Goal: Navigation & Orientation: Understand site structure

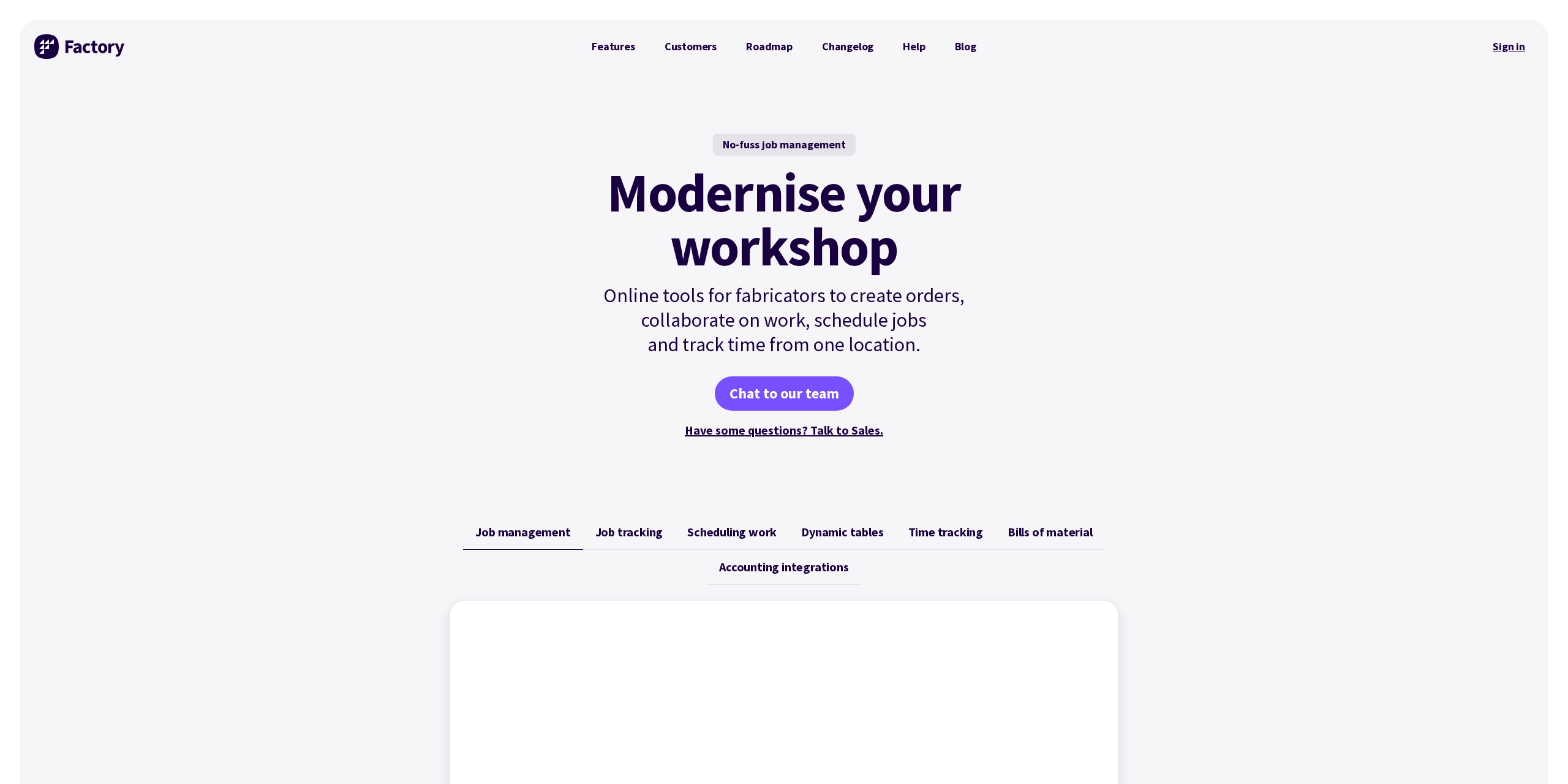
click at [1500, 48] on link "Sign in" at bounding box center [1509, 46] width 50 height 28
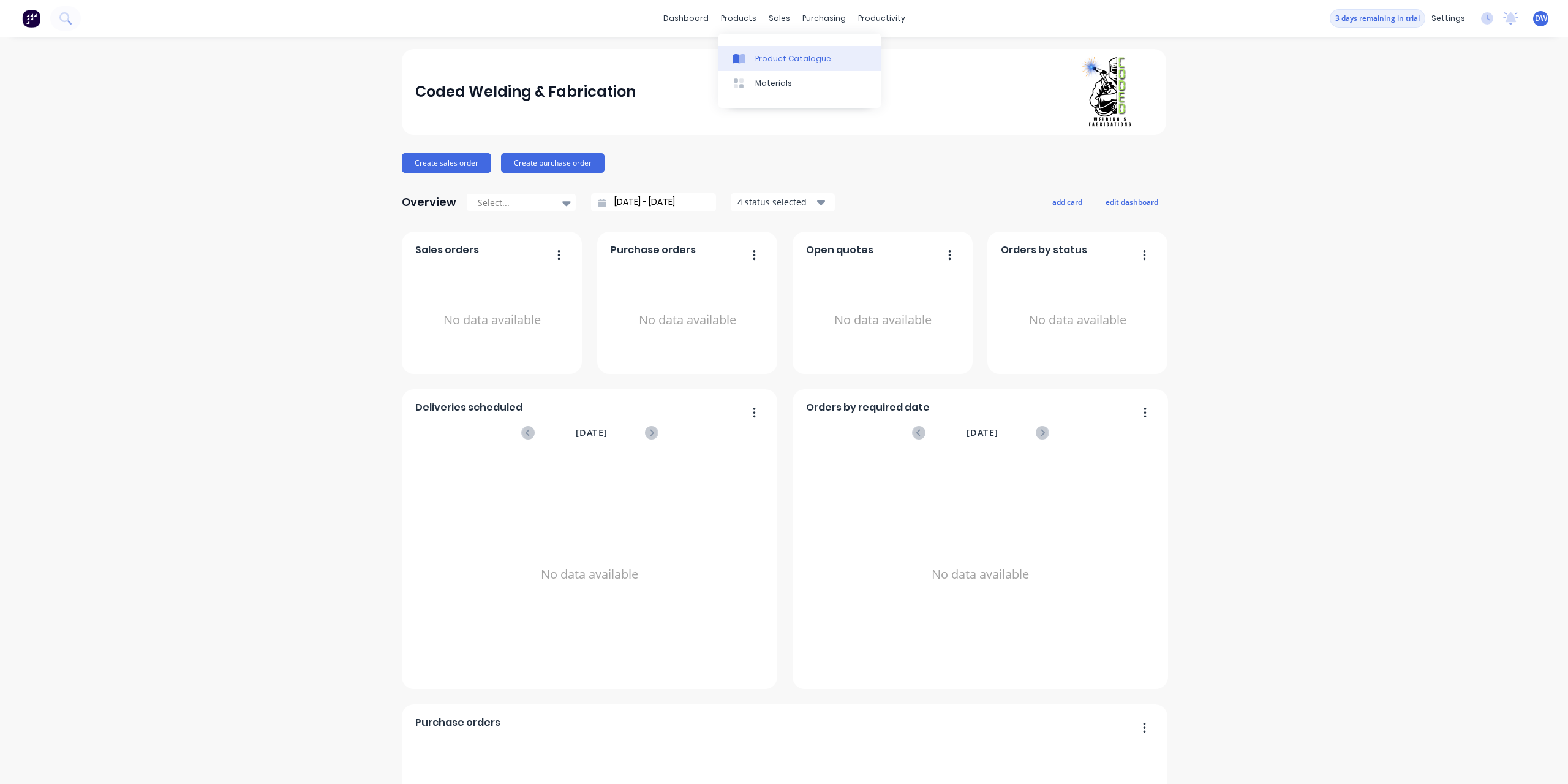
click at [755, 58] on div "Product Catalogue" at bounding box center [793, 59] width 76 height 11
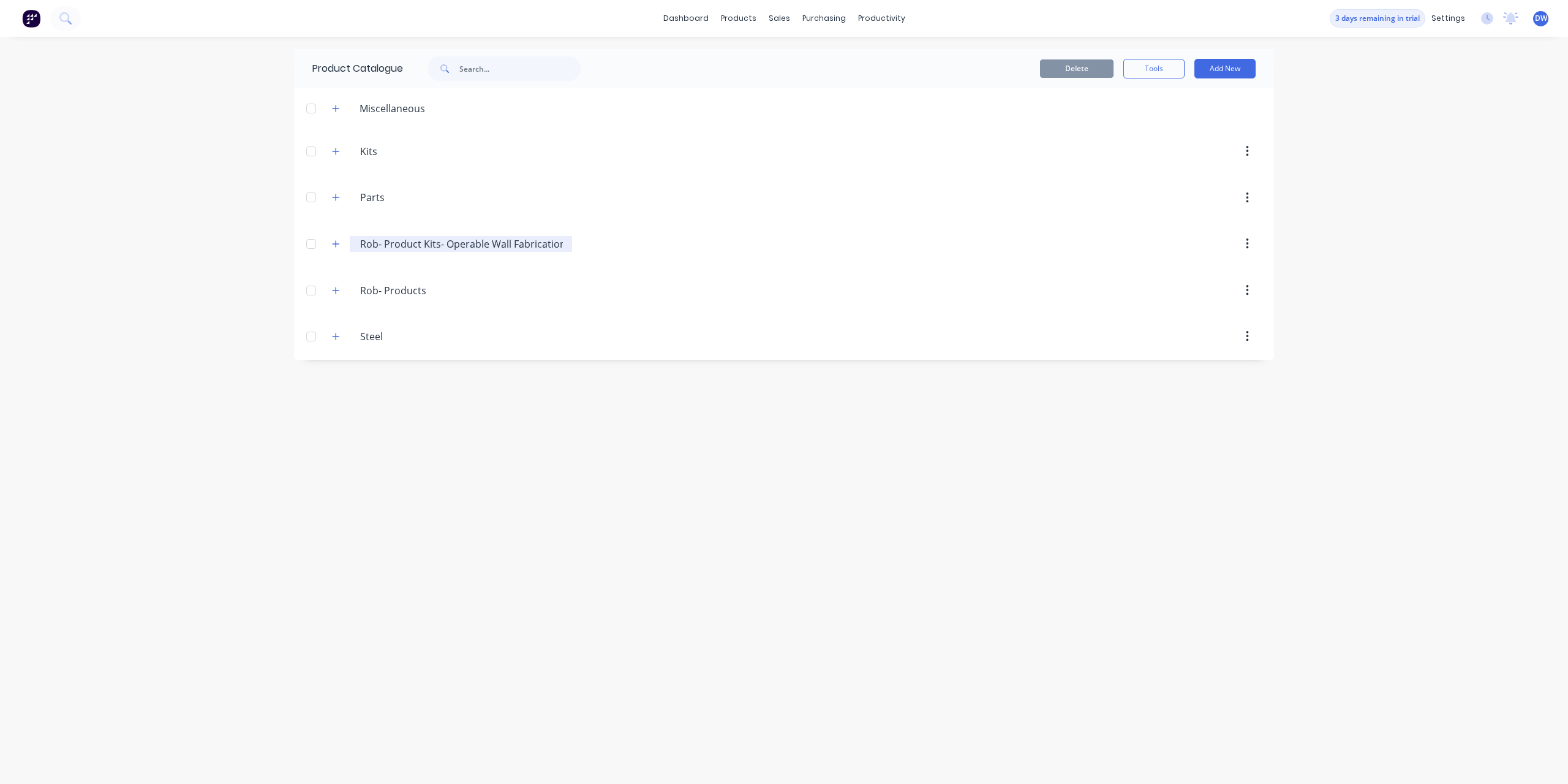
click at [465, 245] on input "Rob- Product Kits- Operable Wall Fabrication" at bounding box center [461, 244] width 203 height 15
click at [335, 245] on icon "button" at bounding box center [335, 243] width 7 height 8
click at [340, 242] on button "button" at bounding box center [336, 243] width 15 height 15
click at [335, 293] on icon "button" at bounding box center [335, 290] width 7 height 8
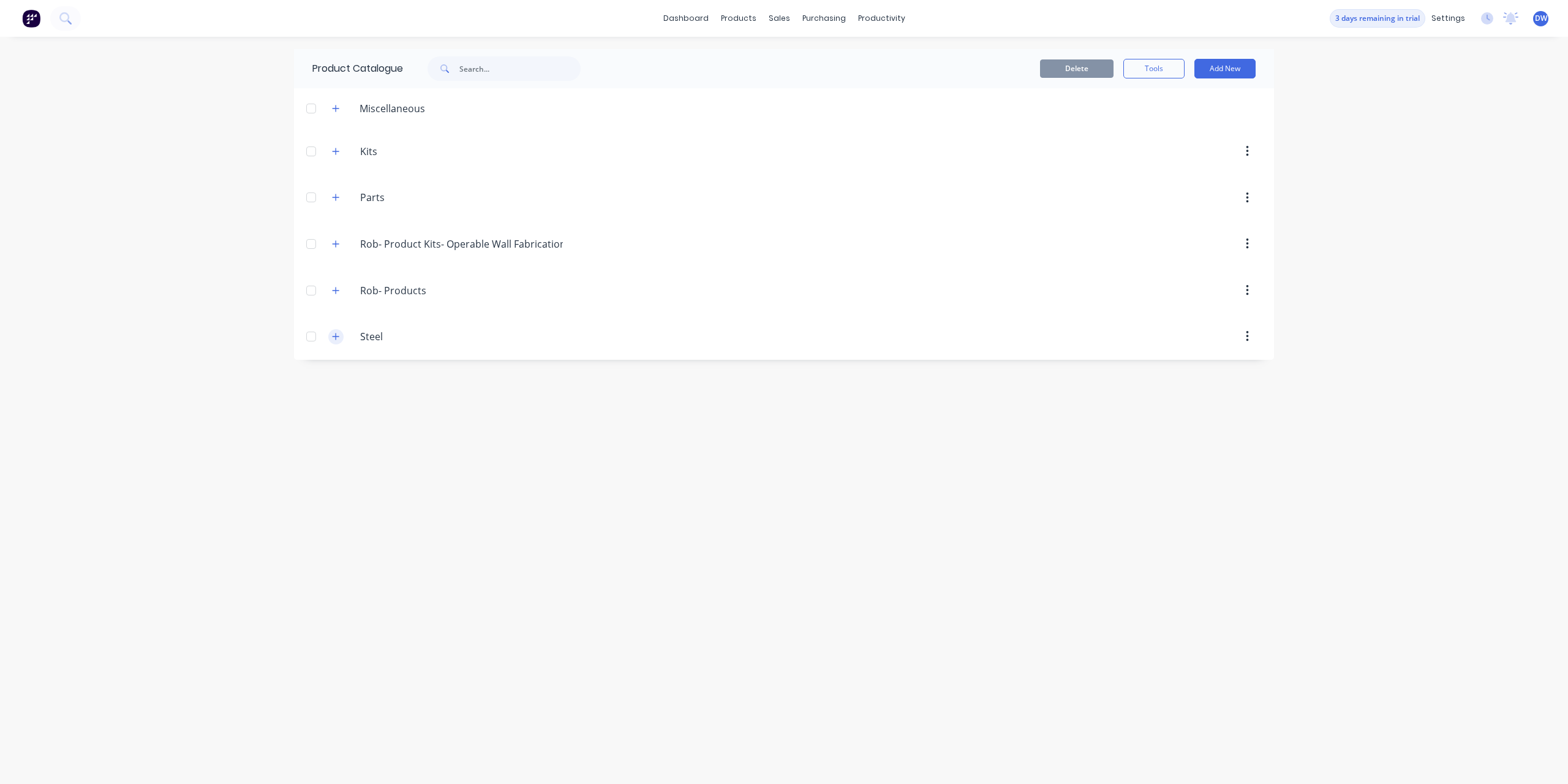
click at [333, 340] on icon "button" at bounding box center [335, 336] width 7 height 8
click at [336, 337] on icon "button" at bounding box center [335, 336] width 7 height 8
click at [793, 50] on link "Sales Orders" at bounding box center [844, 58] width 162 height 25
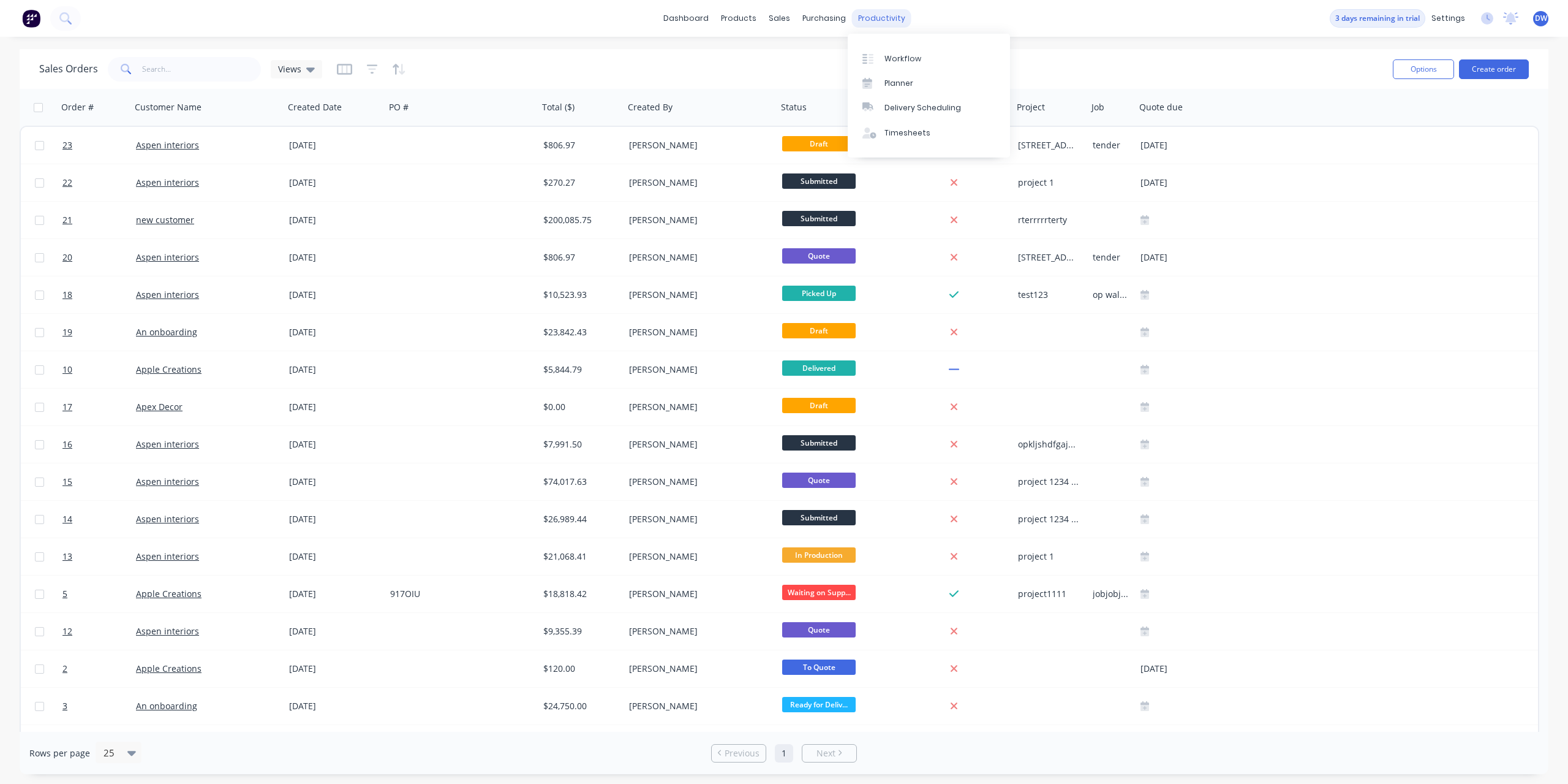
click at [869, 19] on div "productivity" at bounding box center [881, 18] width 59 height 18
click at [876, 54] on div at bounding box center [872, 59] width 18 height 11
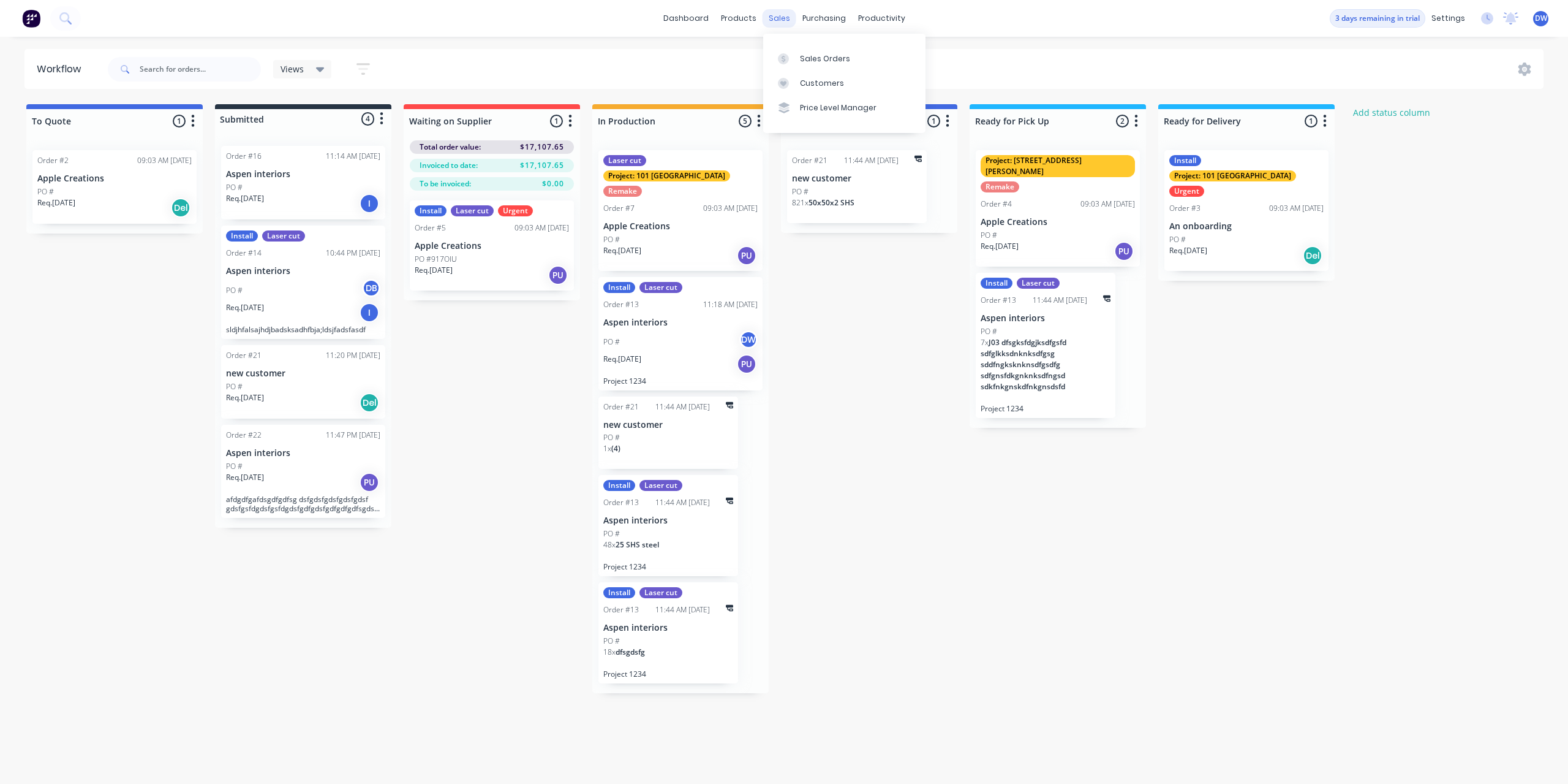
click at [779, 22] on div "sales" at bounding box center [780, 18] width 34 height 18
click at [795, 55] on div at bounding box center [787, 59] width 18 height 11
